Goal: Find specific page/section: Find specific page/section

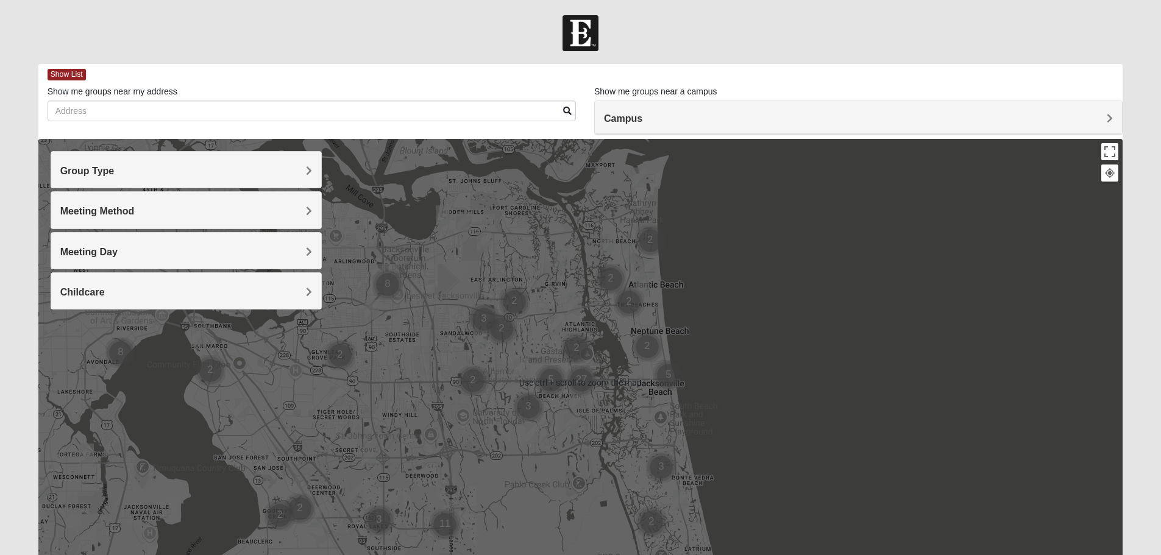
click at [618, 140] on div at bounding box center [580, 382] width 1085 height 487
click at [618, 126] on div "Campus" at bounding box center [858, 117] width 527 height 33
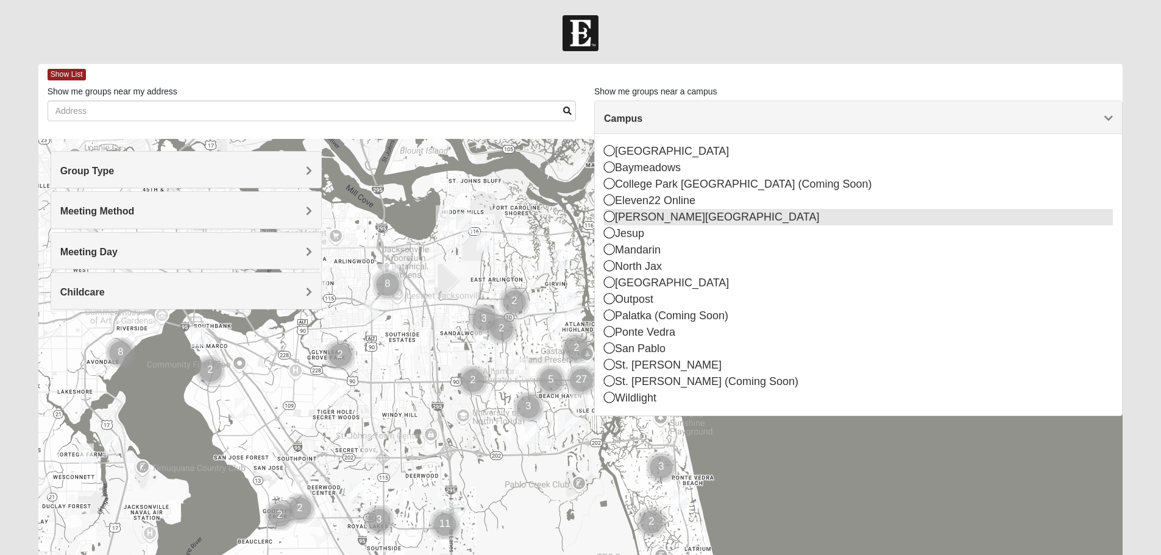
click at [609, 221] on icon at bounding box center [609, 216] width 11 height 11
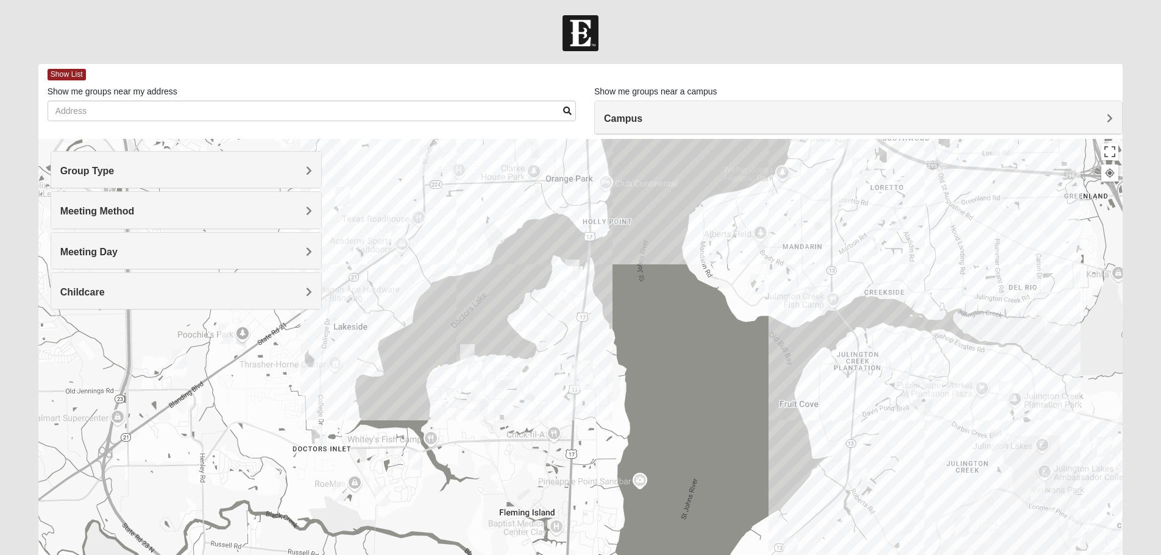
click at [259, 214] on h4 "Meeting Method" at bounding box center [186, 211] width 252 height 12
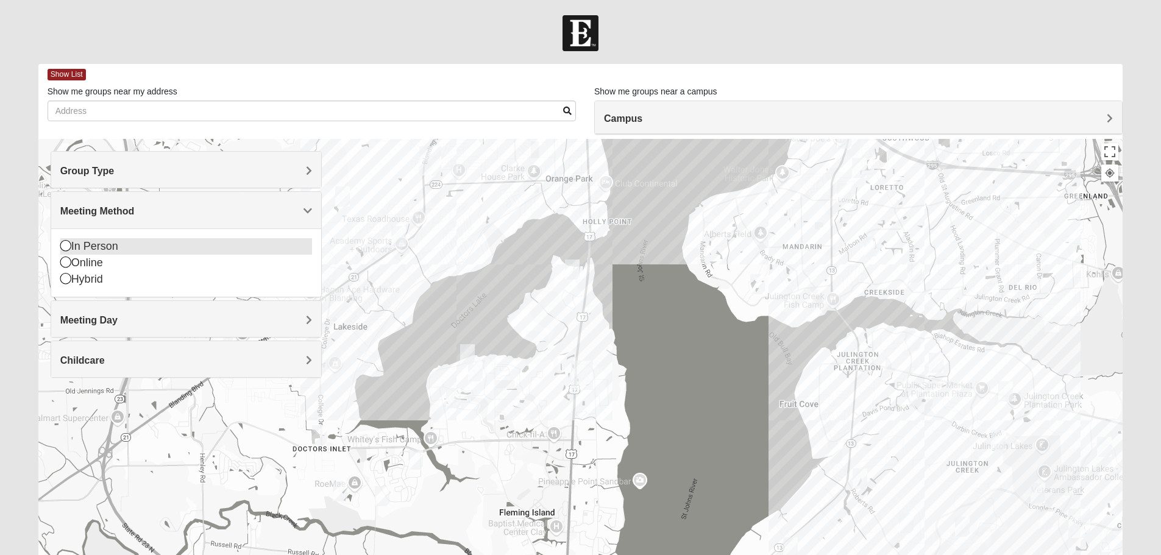
click at [110, 244] on div "In Person" at bounding box center [186, 246] width 252 height 16
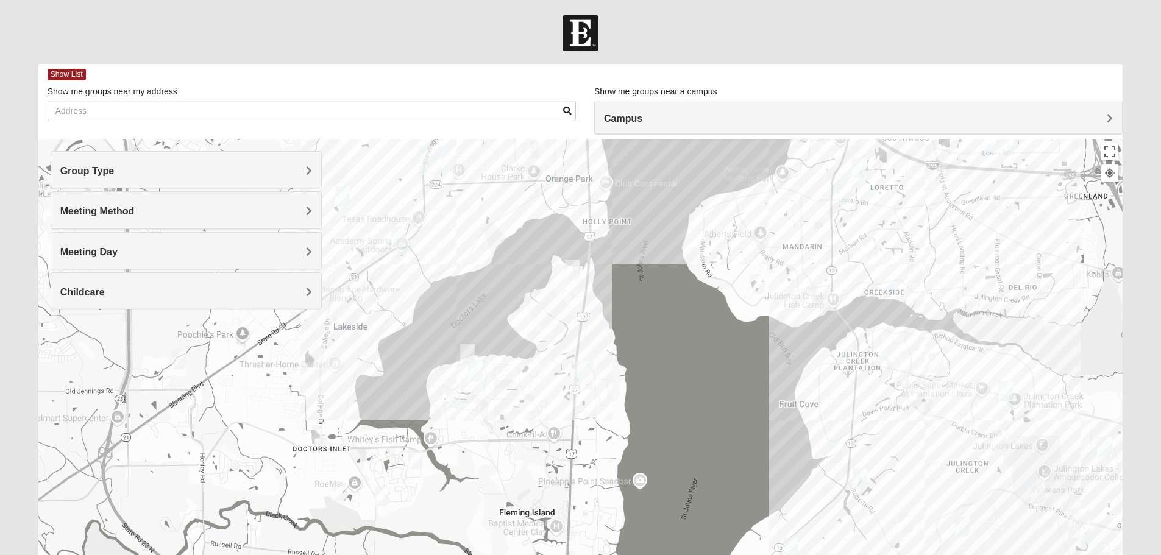
click at [143, 169] on h4 "Group Type" at bounding box center [186, 171] width 252 height 12
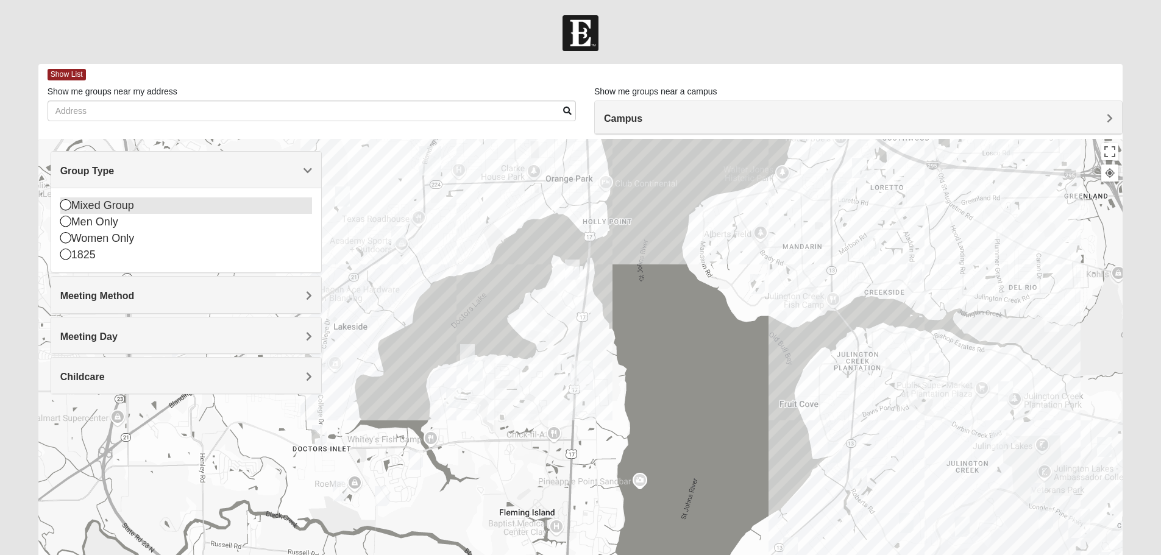
click at [111, 205] on div "Mixed Group" at bounding box center [186, 205] width 252 height 16
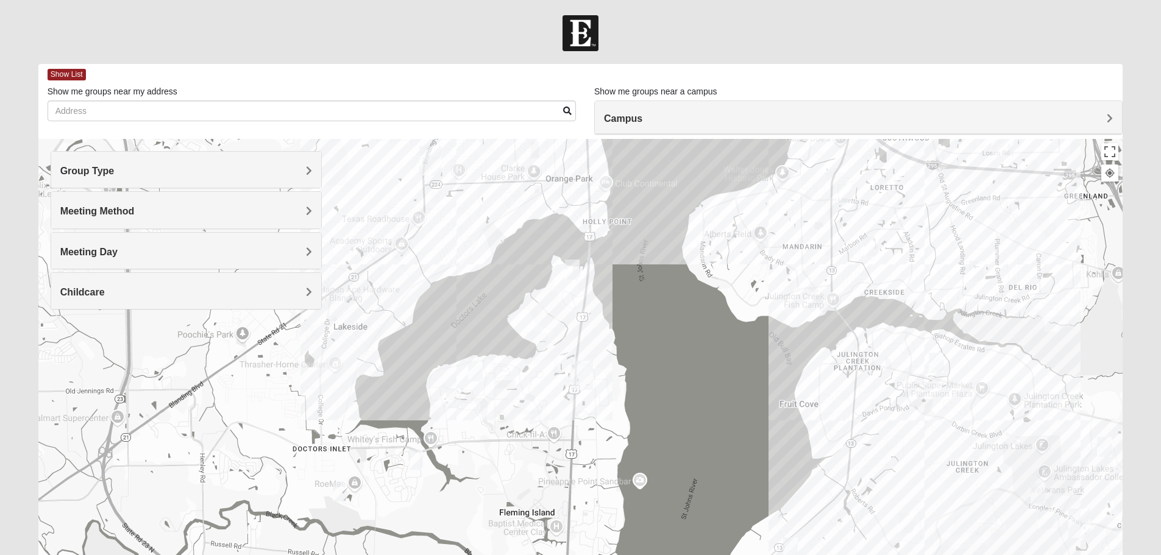
click at [174, 247] on h4 "Meeting Day" at bounding box center [186, 252] width 252 height 12
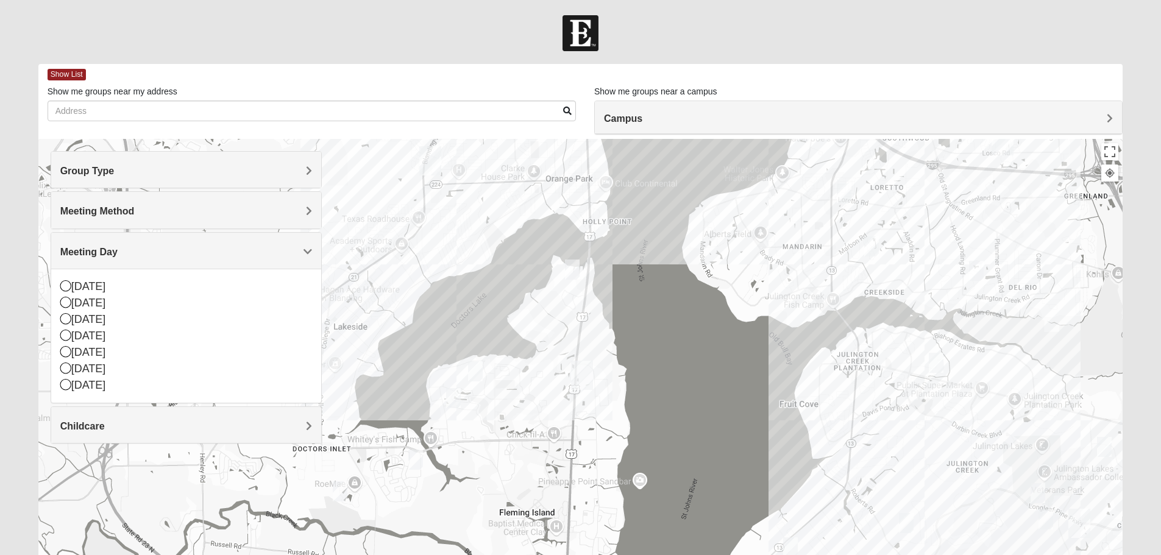
click at [174, 247] on h4 "Meeting Day" at bounding box center [186, 252] width 252 height 12
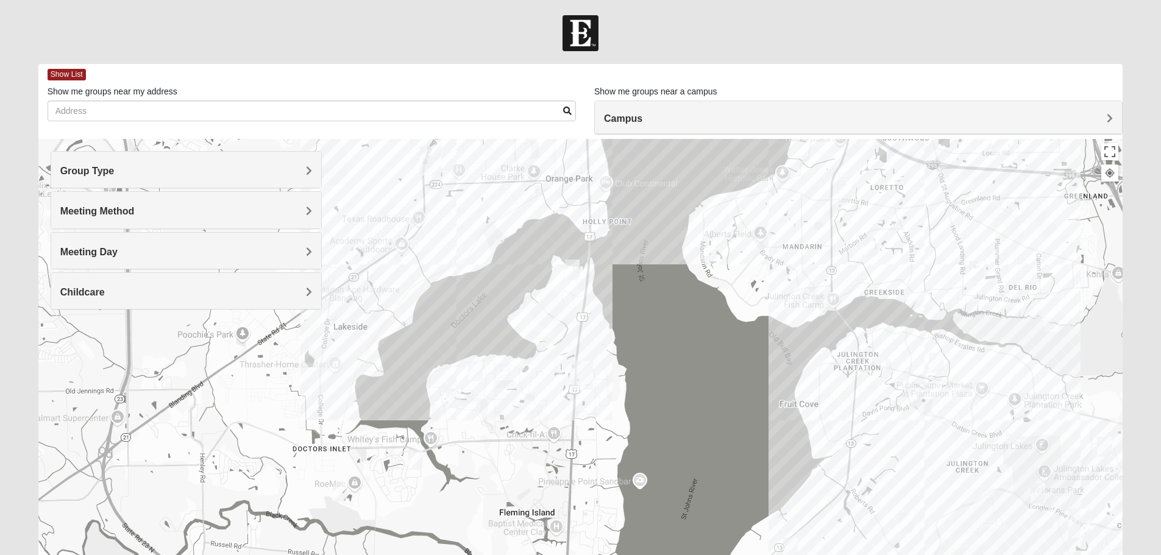
click at [174, 247] on h4 "Meeting Day" at bounding box center [186, 252] width 252 height 12
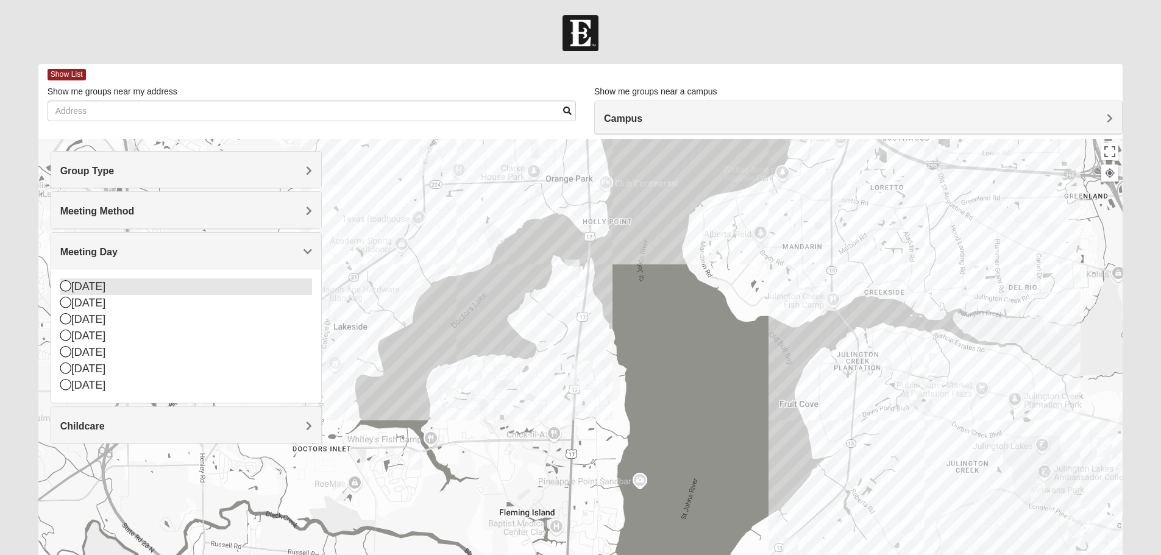
click at [98, 285] on div "[DATE]" at bounding box center [186, 286] width 252 height 16
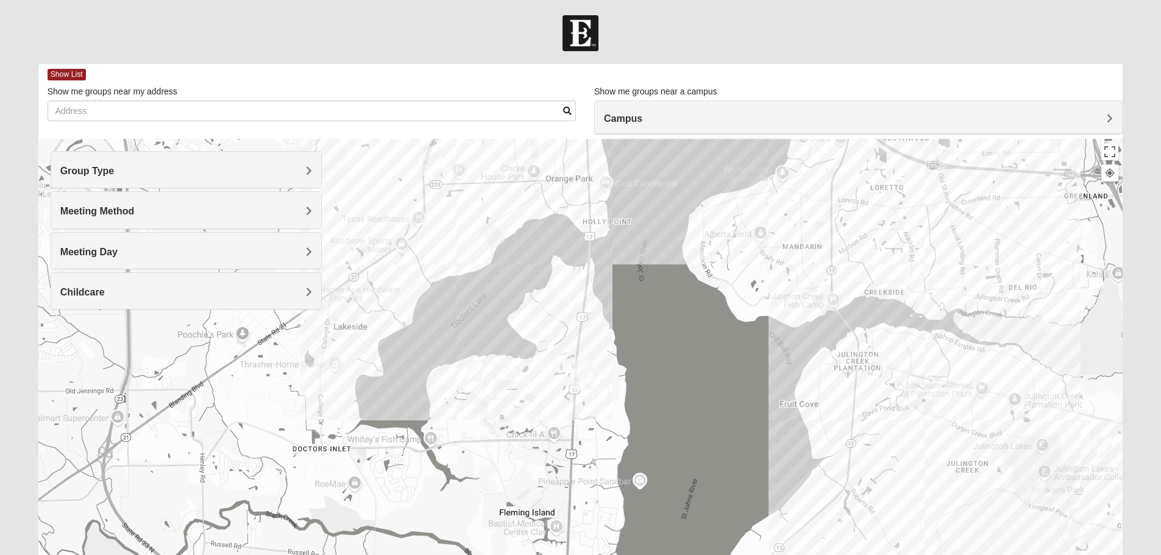
click at [478, 368] on img "Mixed Miller 32003" at bounding box center [475, 371] width 24 height 30
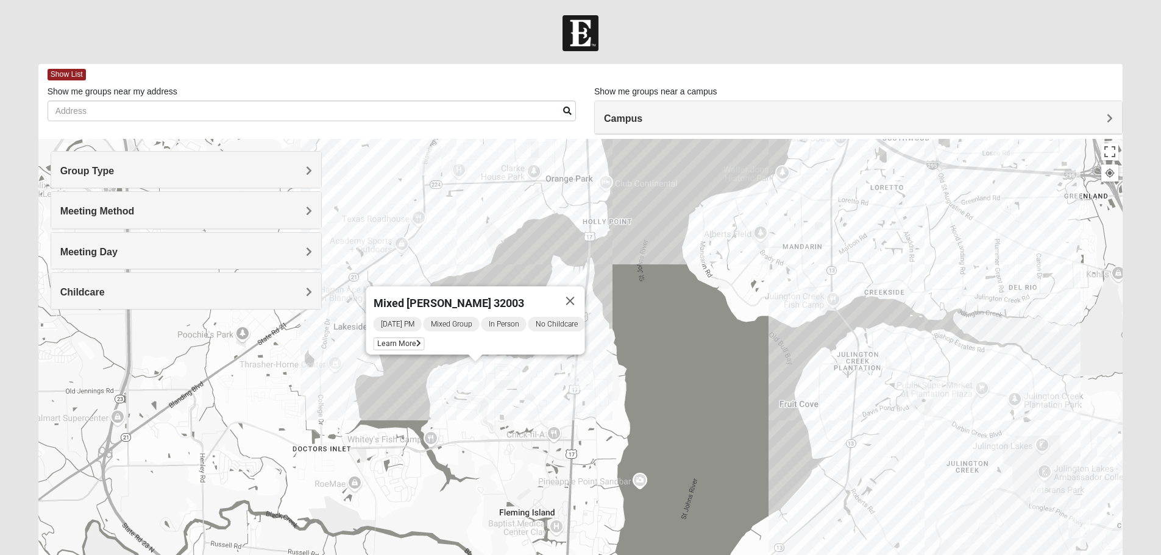
click at [292, 300] on div "Childcare" at bounding box center [186, 291] width 270 height 36
click at [73, 339] on div "No" at bounding box center [186, 343] width 252 height 16
click at [416, 340] on icon at bounding box center [418, 343] width 5 height 7
